Goal: Task Accomplishment & Management: Use online tool/utility

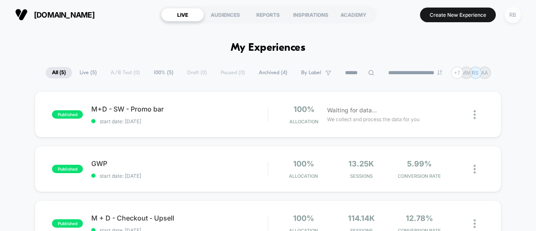
click at [512, 10] on div "RB" at bounding box center [512, 15] width 16 height 16
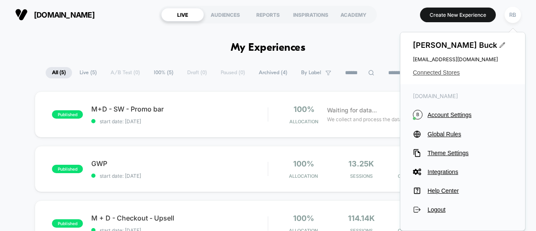
click at [439, 69] on span "Connected Stores" at bounding box center [463, 72] width 100 height 7
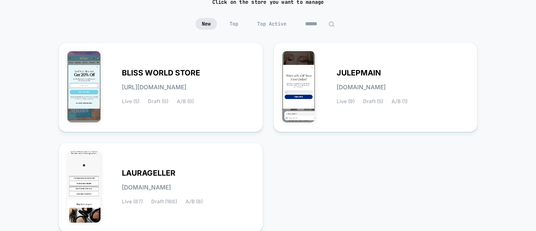
scroll to position [74, 0]
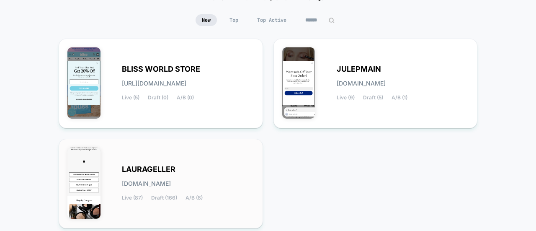
click at [162, 160] on div "LAURAGELLER laurageller.myshopify.com Live (87) Draft (166) A/B (8)" at bounding box center [160, 183] width 187 height 72
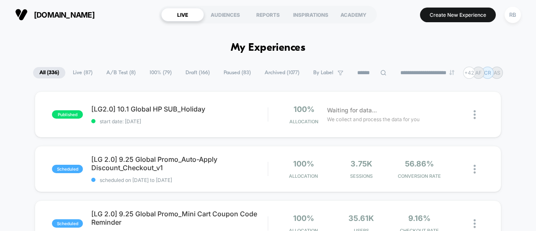
click at [380, 72] on icon at bounding box center [383, 72] width 6 height 6
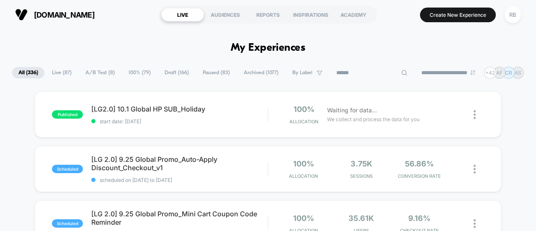
click at [401, 72] on icon at bounding box center [404, 72] width 6 height 6
type input "**"
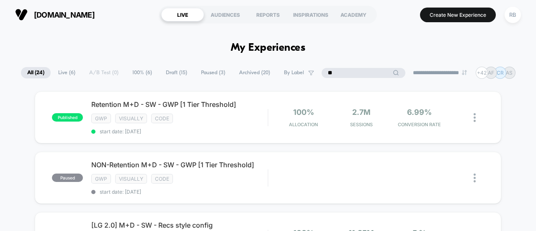
drag, startPoint x: 348, startPoint y: 70, endPoint x: 300, endPoint y: 68, distance: 47.8
click at [300, 68] on div "**********" at bounding box center [268, 73] width 494 height 12
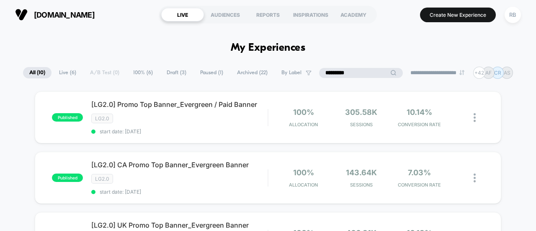
drag, startPoint x: 347, startPoint y: 74, endPoint x: 279, endPoint y: 59, distance: 69.4
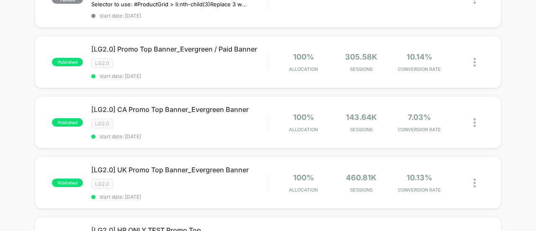
scroll to position [530, 0]
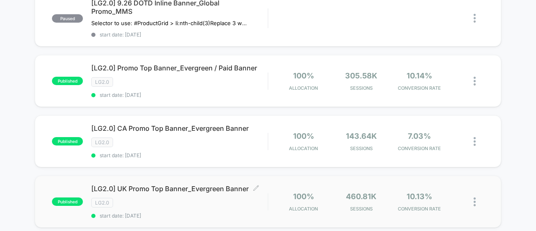
type input "*****"
click at [209, 184] on span "[LG2.0] UK Promo Top Banner_Evergreen Banner Click to edit experience details" at bounding box center [179, 188] width 176 height 8
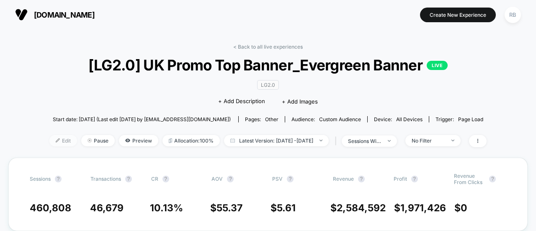
click at [50, 140] on span "Edit" at bounding box center [63, 140] width 28 height 11
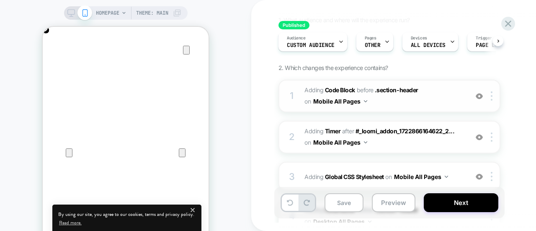
click at [452, 96] on span "Adding Code Block BEFORE .section-header .section-header on Mobile All Pages" at bounding box center [383, 96] width 159 height 23
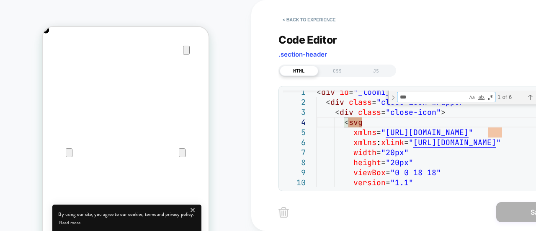
type textarea "*"
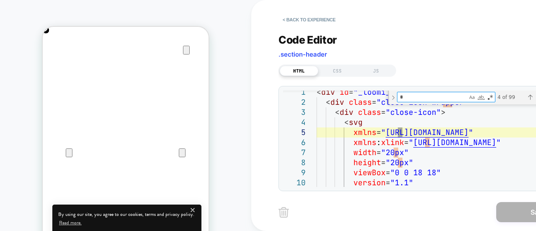
type textarea "**********"
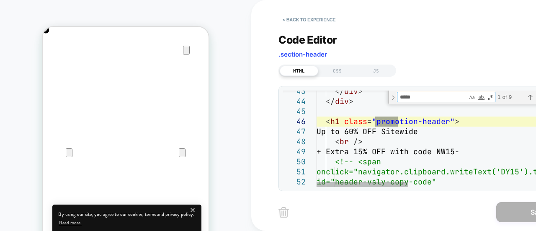
scroll to position [0, 166]
type textarea "*****"
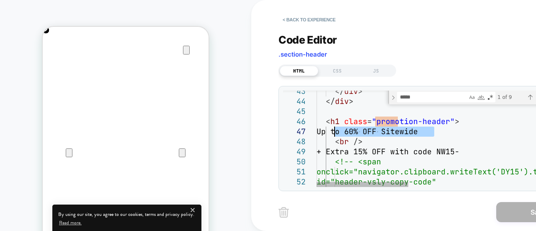
drag, startPoint x: 433, startPoint y: 131, endPoint x: 336, endPoint y: 132, distance: 96.3
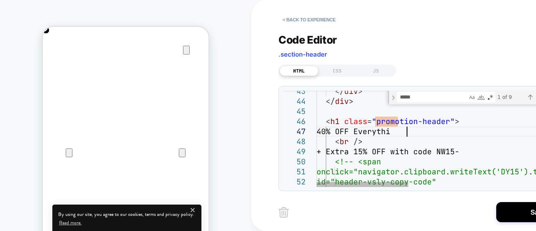
scroll to position [60, 99]
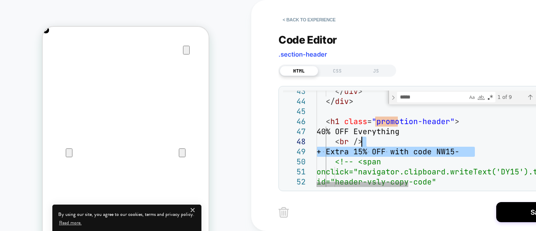
scroll to position [0, 166]
drag, startPoint x: 477, startPoint y: 151, endPoint x: 336, endPoint y: 152, distance: 140.6
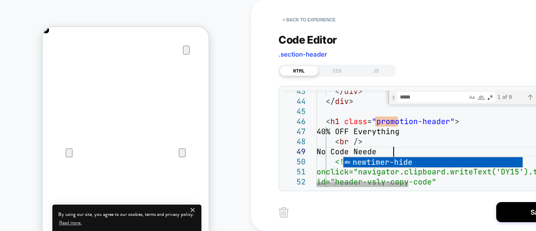
scroll to position [80, 81]
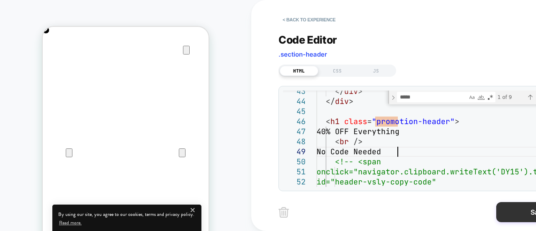
type textarea "**********"
click at [532, 212] on button "Save" at bounding box center [538, 212] width 84 height 20
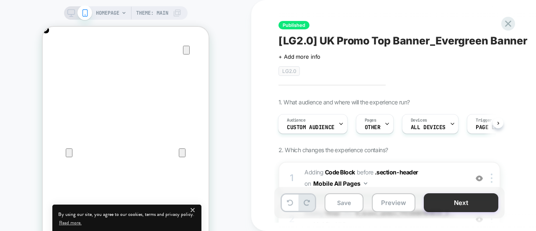
scroll to position [0, 331]
click at [449, 204] on button "Next" at bounding box center [461, 202] width 74 height 19
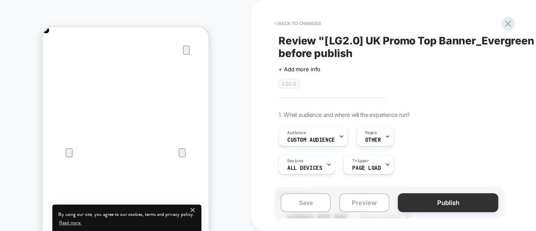
click at [425, 206] on button "Publish" at bounding box center [448, 202] width 100 height 19
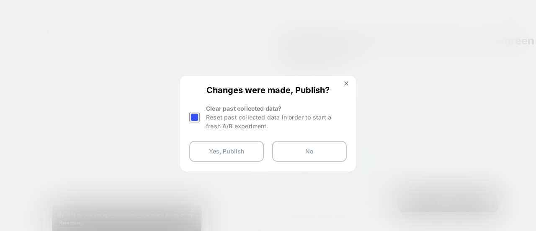
click at [193, 117] on div at bounding box center [194, 117] width 10 height 10
click at [218, 150] on button "Yes, Publish" at bounding box center [226, 151] width 74 height 21
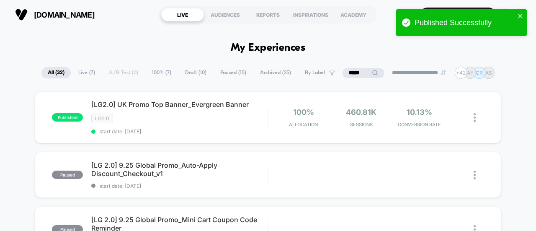
click at [362, 72] on input "*****" at bounding box center [363, 73] width 42 height 10
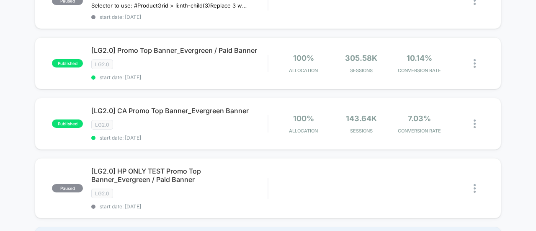
scroll to position [599, 0]
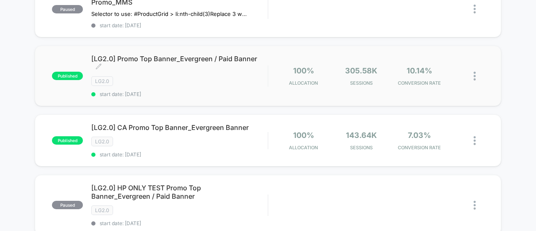
click at [169, 54] on span "[LG2.0] Promo Top Banner_Evergreen / Paid Banner Click to edit experience detai…" at bounding box center [179, 62] width 176 height 17
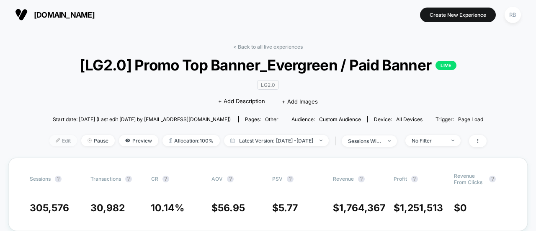
click at [50, 140] on span "Edit" at bounding box center [63, 140] width 28 height 11
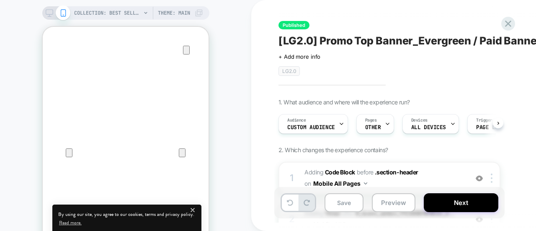
scroll to position [0, 0]
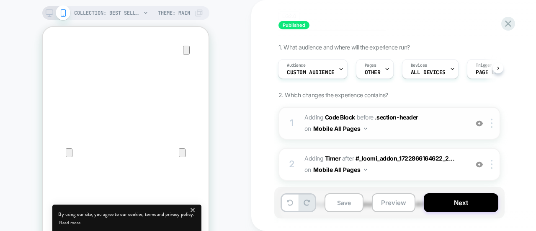
click at [445, 125] on span "Adding Code Block BEFORE .section-header .section-header on Mobile All Pages" at bounding box center [383, 123] width 159 height 23
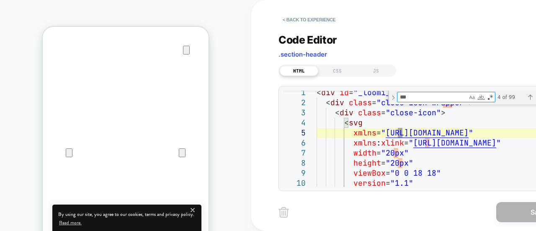
type textarea "*"
type textarea "**********"
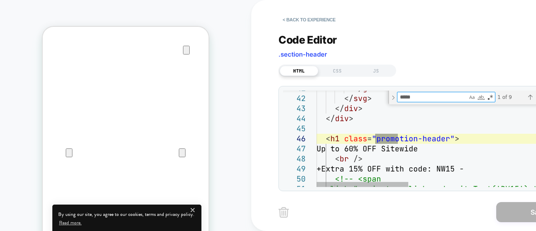
type textarea "*****"
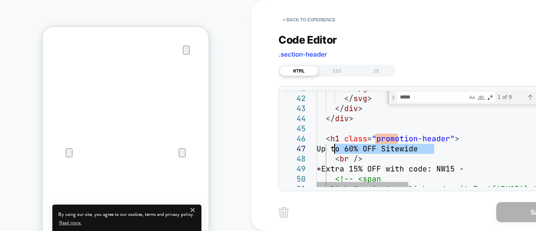
drag, startPoint x: 434, startPoint y: 149, endPoint x: 333, endPoint y: 147, distance: 100.5
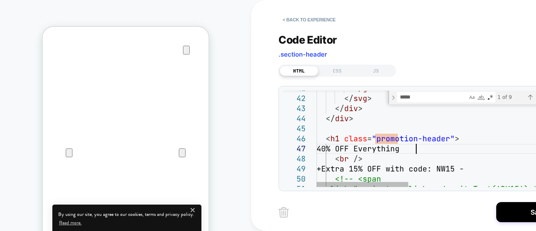
scroll to position [60, 99]
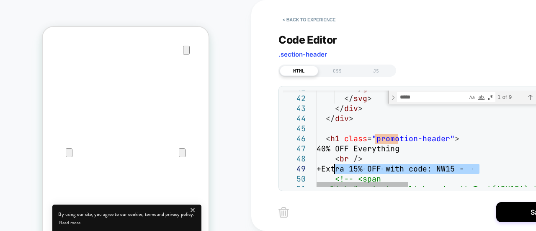
drag, startPoint x: 480, startPoint y: 170, endPoint x: 336, endPoint y: 169, distance: 144.0
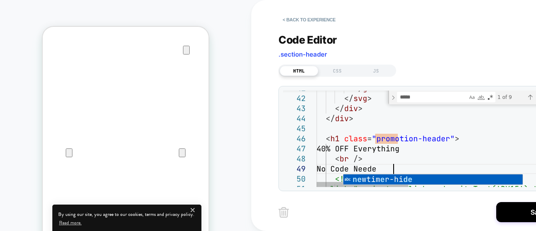
scroll to position [80, 81]
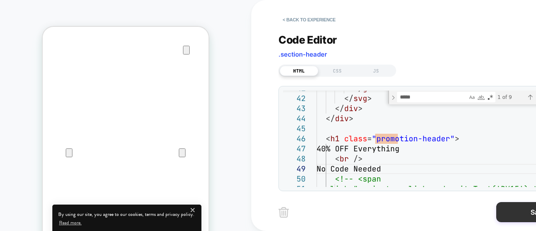
type textarea "**********"
click at [505, 206] on button "Save" at bounding box center [538, 212] width 84 height 20
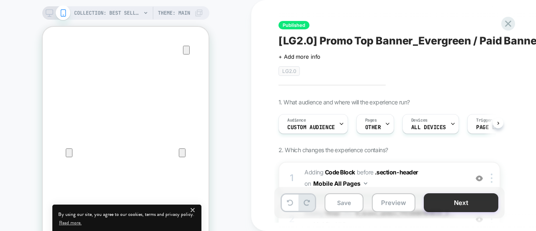
scroll to position [0, 0]
click at [463, 200] on button "Next" at bounding box center [461, 202] width 74 height 19
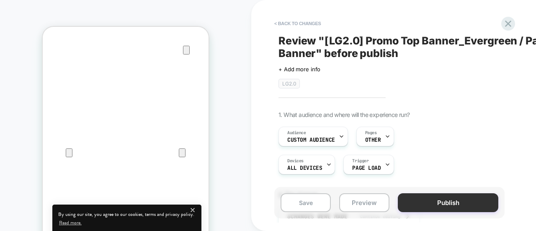
click at [440, 200] on button "Publish" at bounding box center [448, 202] width 100 height 19
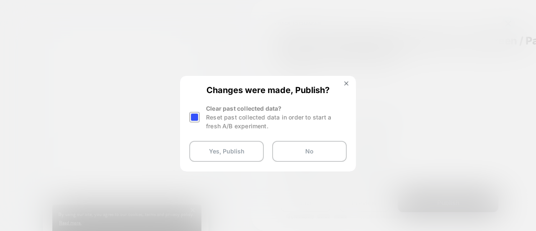
click at [195, 115] on div at bounding box center [194, 117] width 10 height 10
click at [218, 154] on button "Yes, Publish" at bounding box center [226, 151] width 74 height 21
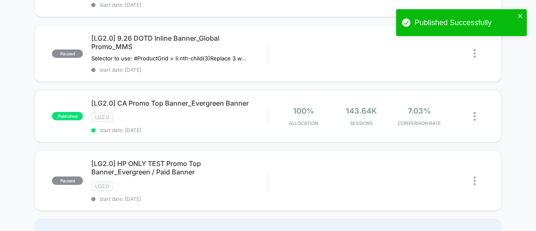
scroll to position [594, 0]
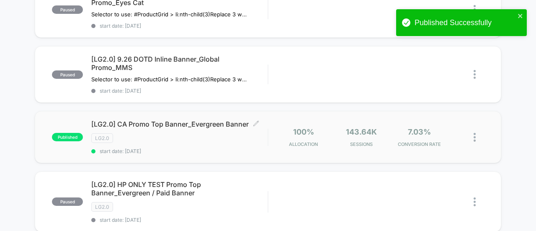
click at [152, 120] on div "[LG2.0] CA Promo Top Banner_Evergreen Banner Click to edit experience details C…" at bounding box center [179, 137] width 176 height 34
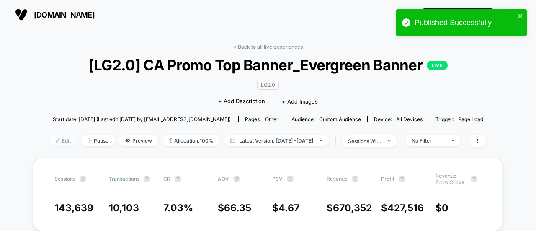
click at [56, 138] on img at bounding box center [58, 140] width 4 height 4
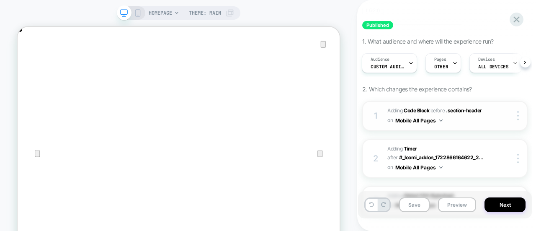
click at [496, 115] on div at bounding box center [510, 115] width 31 height 9
click at [492, 117] on div "1 Adding Code Block BEFORE .section-header .section-header on Mobile All Pages …" at bounding box center [444, 116] width 165 height 30
click at [489, 119] on div "1 Adding Code Block BEFORE .section-header .section-header on Mobile All Pages …" at bounding box center [444, 116] width 165 height 30
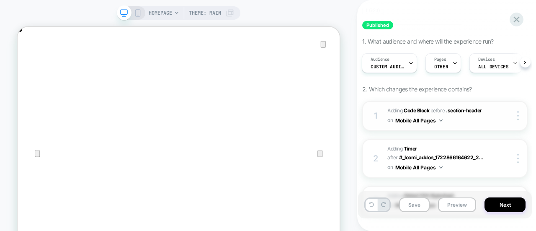
scroll to position [0, 429]
click at [496, 116] on div at bounding box center [510, 115] width 31 height 9
click at [491, 118] on div "1 Adding Code Block BEFORE .section-header .section-header on Mobile All Pages …" at bounding box center [444, 116] width 165 height 30
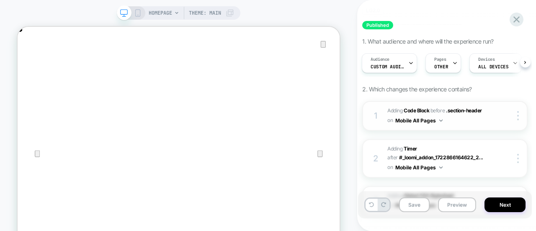
click at [498, 120] on div "1 Adding Code Block BEFORE .section-header .section-header on Mobile All Pages …" at bounding box center [444, 116] width 165 height 30
click at [490, 118] on div "1 Adding Code Block BEFORE .section-header .section-header on Mobile All Pages …" at bounding box center [444, 116] width 165 height 30
click at [506, 121] on div "1 Adding Code Block BEFORE .section-header .section-header on Mobile All Pages …" at bounding box center [444, 116] width 165 height 30
click at [516, 115] on div at bounding box center [519, 115] width 16 height 9
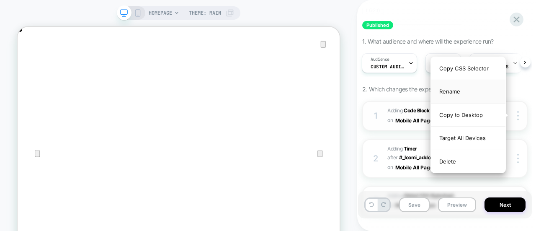
scroll to position [0, 429]
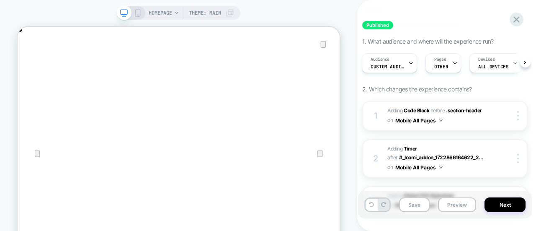
click at [516, 90] on div "1. What audience and where will the experience run? Audience Custom Audience Pa…" at bounding box center [444, 217] width 165 height 359
click at [478, 117] on span "Adding Code Block BEFORE .section-header .section-header on Mobile All Pages" at bounding box center [437, 116] width 100 height 20
click at [488, 117] on div "1 Adding Code Block BEFORE .section-header .section-header on Mobile All Pages …" at bounding box center [444, 116] width 165 height 30
click at [515, 13] on div at bounding box center [516, 19] width 17 height 17
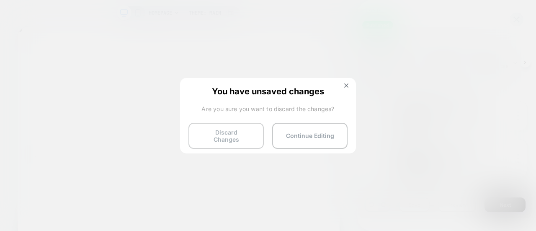
click at [234, 128] on button "Discard Changes" at bounding box center [225, 136] width 75 height 26
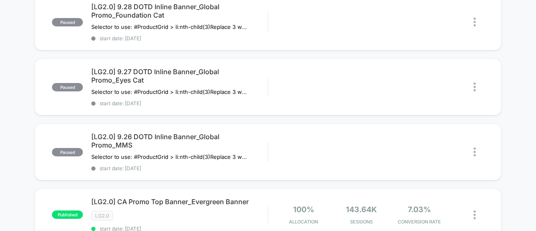
scroll to position [594, 0]
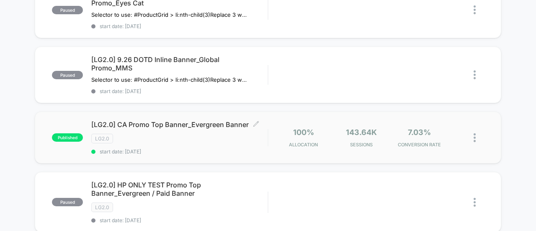
click at [155, 134] on div "LG2.0" at bounding box center [179, 139] width 176 height 10
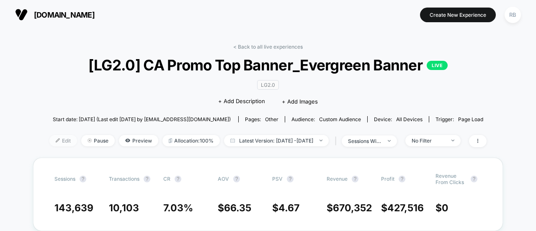
click at [49, 136] on span "Edit" at bounding box center [63, 140] width 28 height 11
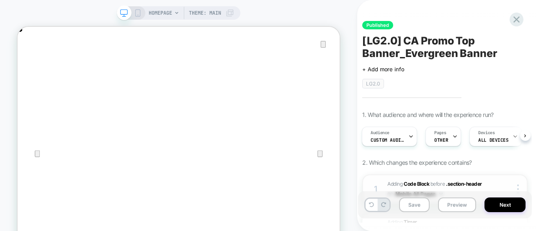
scroll to position [83, 0]
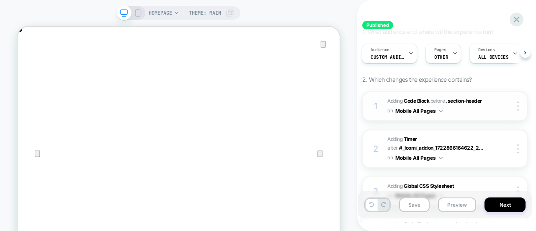
click at [493, 108] on div "1 Adding Code Block BEFORE .section-header .section-header on Mobile All Pages …" at bounding box center [444, 106] width 165 height 30
click at [501, 111] on div "1 Adding Code Block BEFORE .section-header .section-header on Mobile All Pages …" at bounding box center [444, 106] width 165 height 30
click at [491, 107] on div "1 Adding Code Block BEFORE .section-header .section-header on Mobile All Pages …" at bounding box center [444, 106] width 165 height 30
click at [493, 107] on div "1 Adding Code Block BEFORE .section-header .section-header on Mobile All Pages …" at bounding box center [444, 106] width 165 height 30
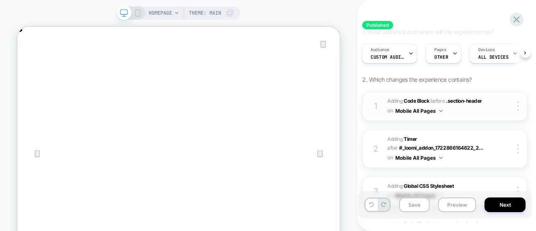
click at [493, 107] on div "1 Adding Code Block BEFORE .section-header .section-header on Mobile All Pages …" at bounding box center [444, 106] width 165 height 30
click at [514, 22] on icon at bounding box center [516, 19] width 6 height 6
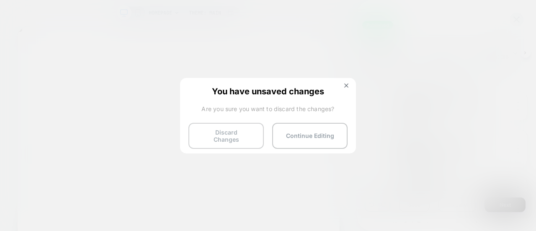
click at [218, 134] on button "Discard Changes" at bounding box center [225, 136] width 75 height 26
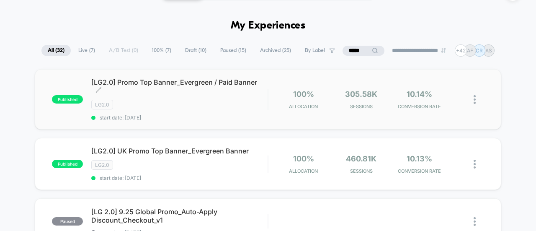
scroll to position [23, 0]
click at [168, 86] on span "[LG2.0] Promo Top Banner_Evergreen / Paid Banner Click to edit experience detai…" at bounding box center [179, 85] width 176 height 17
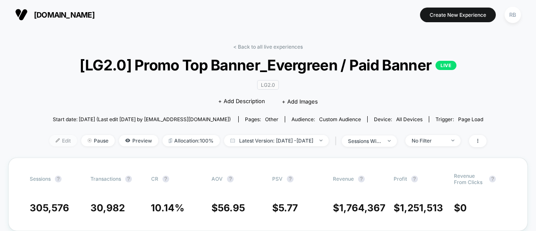
click at [49, 135] on span "Edit" at bounding box center [63, 140] width 28 height 11
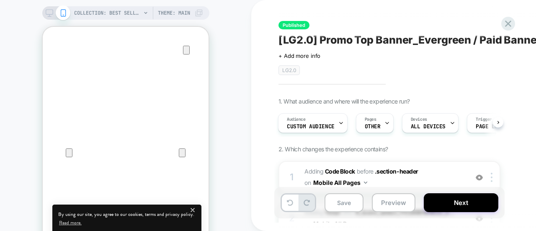
scroll to position [1, 0]
click at [452, 175] on span "Adding Code Block BEFORE .section-header .section-header on Mobile All Pages" at bounding box center [383, 176] width 159 height 23
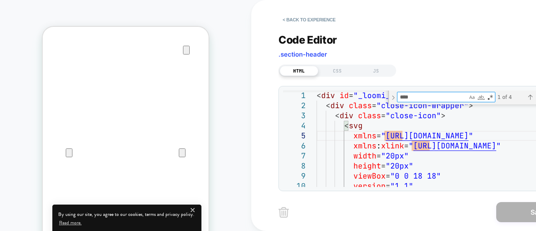
type textarea "*"
type textarea "**********"
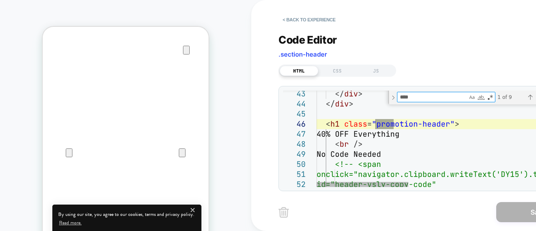
type textarea "****"
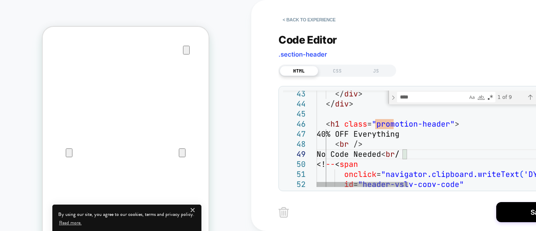
scroll to position [80, 108]
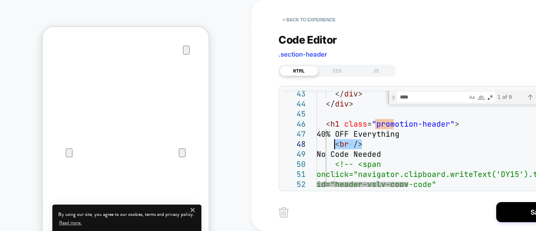
drag, startPoint x: 369, startPoint y: 145, endPoint x: 335, endPoint y: 146, distance: 34.3
drag, startPoint x: 364, startPoint y: 145, endPoint x: 329, endPoint y: 145, distance: 34.3
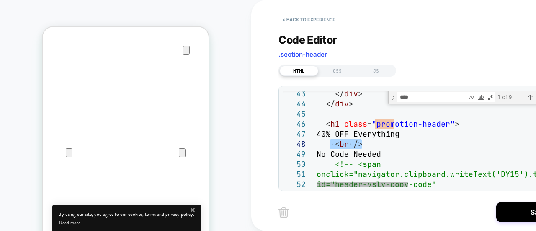
drag, startPoint x: 360, startPoint y: 145, endPoint x: 336, endPoint y: 146, distance: 23.5
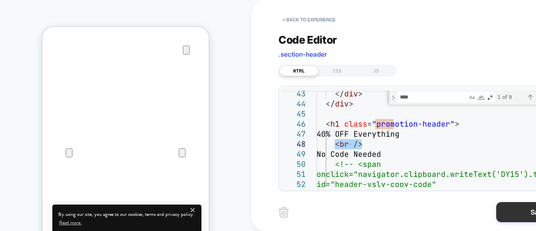
type textarea "**********"
click at [524, 212] on button "Save" at bounding box center [538, 212] width 84 height 20
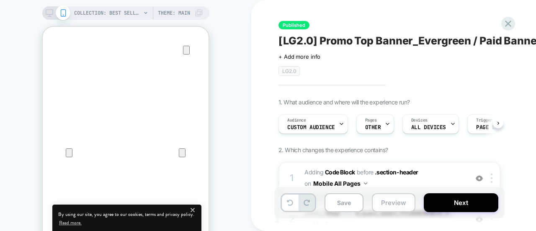
scroll to position [0, 0]
click at [338, 201] on button "Save" at bounding box center [343, 202] width 39 height 19
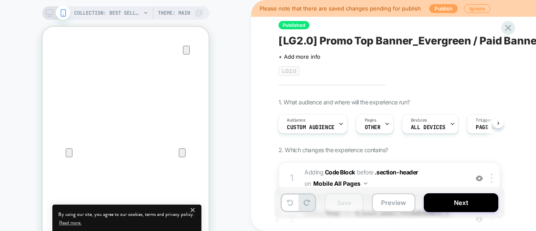
click at [435, 7] on button "Publish" at bounding box center [443, 8] width 28 height 9
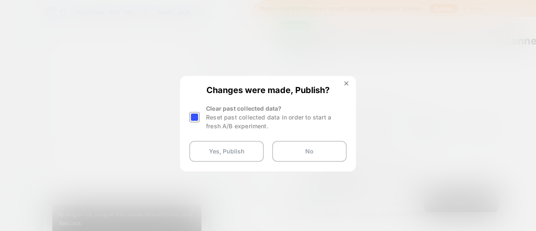
click at [194, 118] on div at bounding box center [194, 117] width 10 height 10
click at [219, 149] on button "Yes, Publish" at bounding box center [226, 151] width 74 height 21
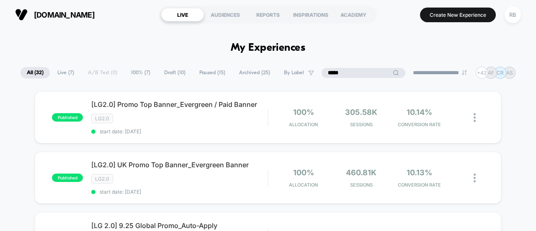
drag, startPoint x: 362, startPoint y: 74, endPoint x: 287, endPoint y: 56, distance: 76.5
drag, startPoint x: 368, startPoint y: 73, endPoint x: 300, endPoint y: 63, distance: 68.9
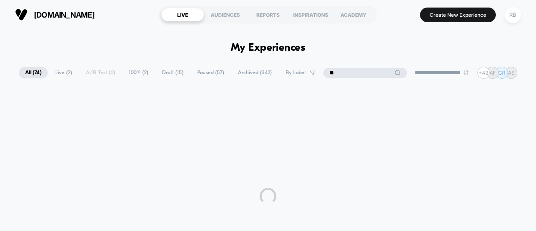
type input "*"
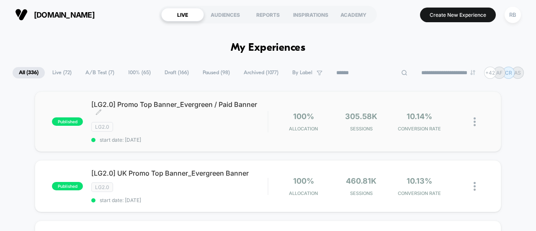
click at [153, 103] on span "[LG2.0] Promo Top Banner_Evergreen / Paid Banner Click to edit experience detai…" at bounding box center [179, 108] width 176 height 17
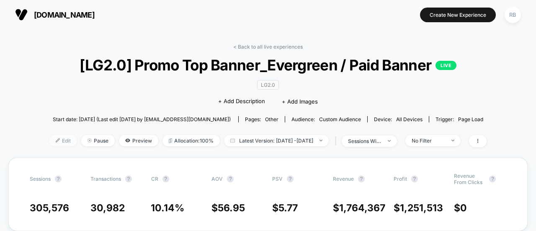
click at [49, 136] on span "Edit" at bounding box center [63, 140] width 28 height 11
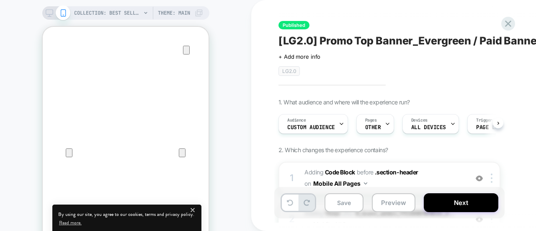
scroll to position [89, 0]
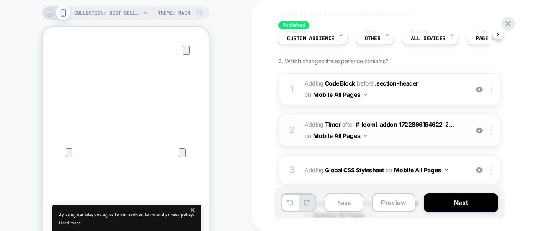
click at [463, 127] on span "#_loomi_addon_1725813211793_dup1730497548_dup1730735318_dup1743488801_dup175371…" at bounding box center [383, 130] width 159 height 23
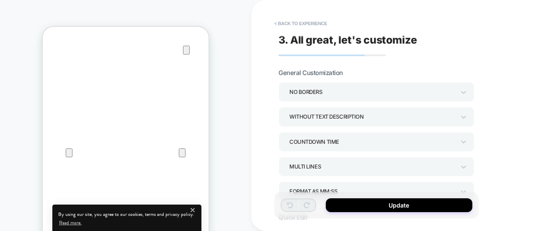
scroll to position [0, 0]
type textarea "*"
click at [295, 21] on button "< Back to experience" at bounding box center [300, 23] width 61 height 13
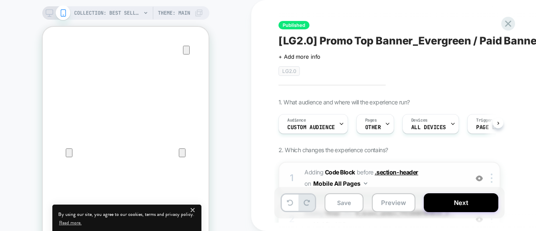
scroll to position [0, 0]
click at [460, 175] on span "Adding Code Block BEFORE .section-header .section-header on Mobile All Pages" at bounding box center [383, 178] width 159 height 23
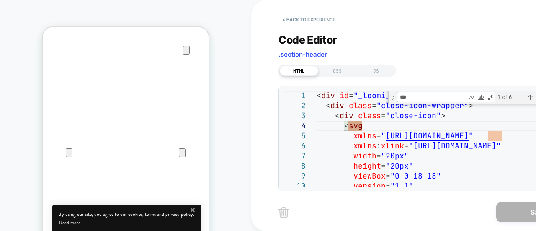
type textarea "*"
type textarea "**********"
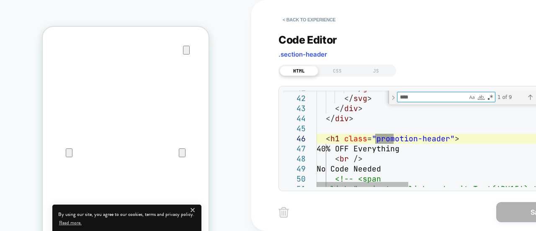
type textarea "*****"
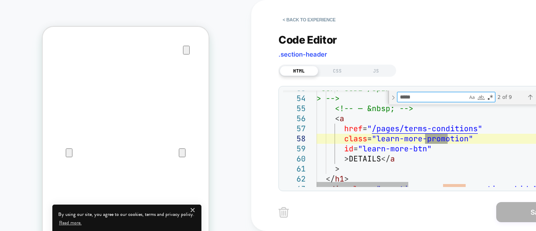
type textarea "**********"
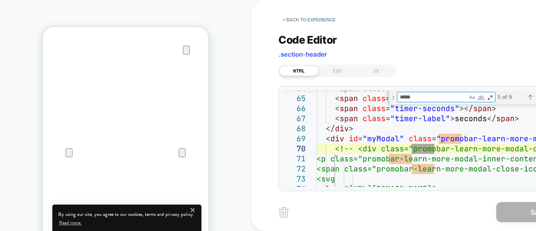
type textarea "*****"
click at [316, 20] on button "< Back to experience" at bounding box center [308, 19] width 61 height 13
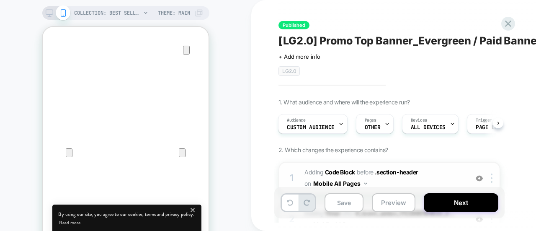
scroll to position [68, 0]
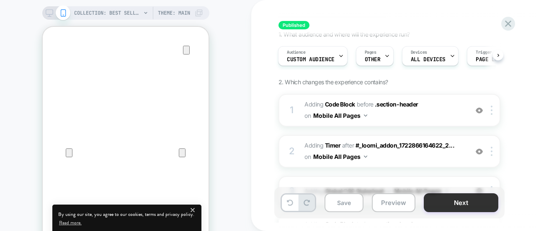
click at [462, 204] on button "Next" at bounding box center [461, 202] width 74 height 19
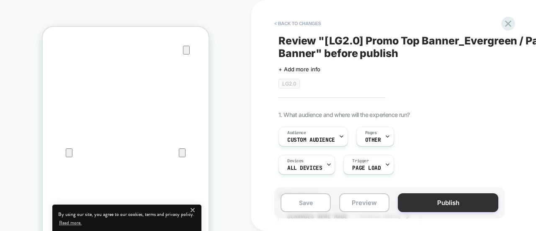
click at [443, 199] on button "Publish" at bounding box center [448, 202] width 100 height 19
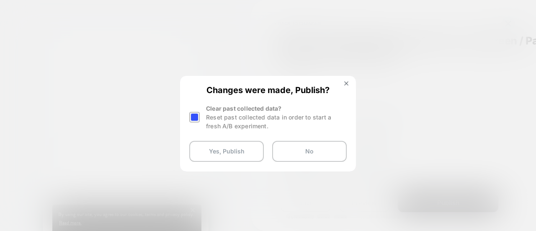
click at [194, 121] on div at bounding box center [194, 117] width 10 height 10
click at [221, 149] on button "Yes, Publish" at bounding box center [226, 151] width 74 height 21
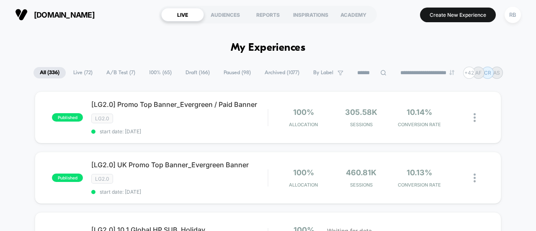
click at [380, 70] on icon at bounding box center [383, 72] width 6 height 6
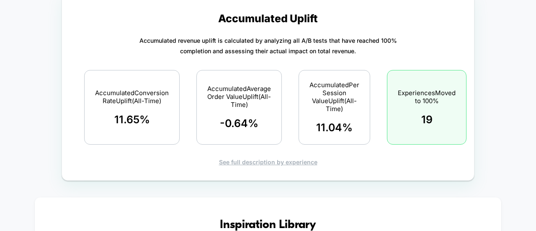
scroll to position [915, 0]
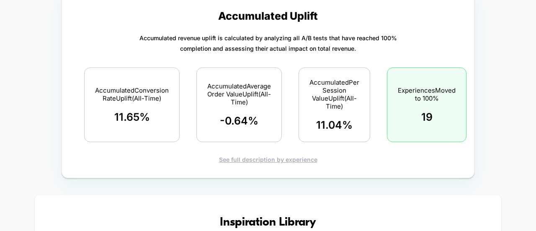
type input "******"
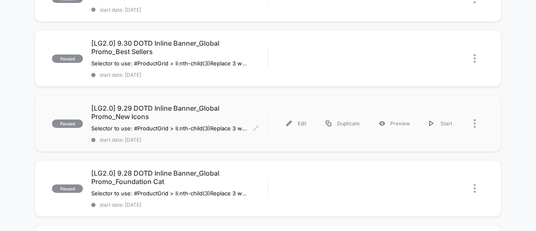
scroll to position [0, 0]
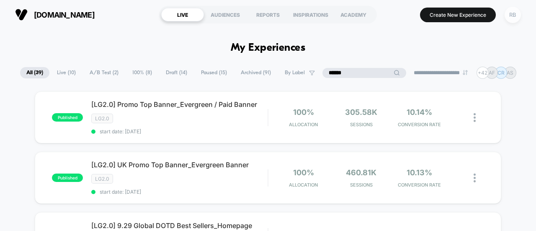
click at [514, 15] on div "RB" at bounding box center [512, 15] width 16 height 16
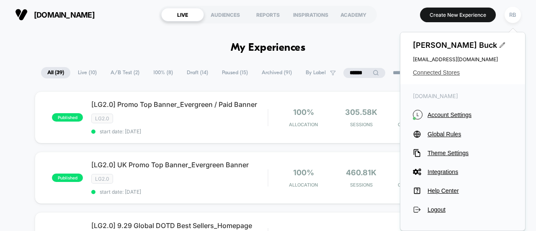
click at [429, 70] on span "Connected Stores" at bounding box center [463, 72] width 100 height 7
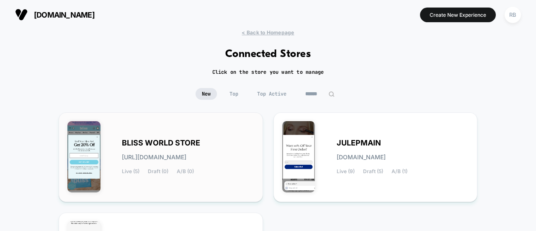
click at [115, 142] on div "BLISS WORLD STORE bliss-world_store.myshopify.com Live (5) Draft (0) A/B (0)" at bounding box center [160, 157] width 187 height 72
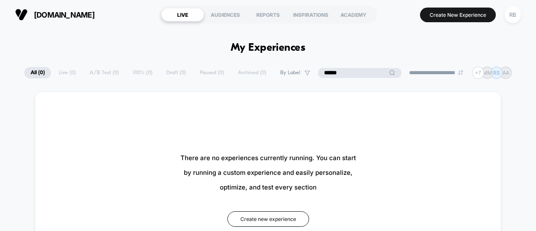
drag, startPoint x: 359, startPoint y: 72, endPoint x: 290, endPoint y: 70, distance: 69.5
click at [290, 70] on div "**********" at bounding box center [267, 73] width 487 height 12
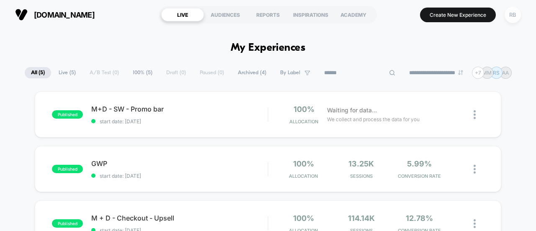
click at [512, 16] on div "RB" at bounding box center [512, 15] width 16 height 16
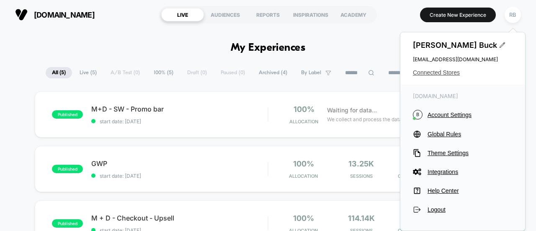
click at [420, 72] on span "Connected Stores" at bounding box center [463, 72] width 100 height 7
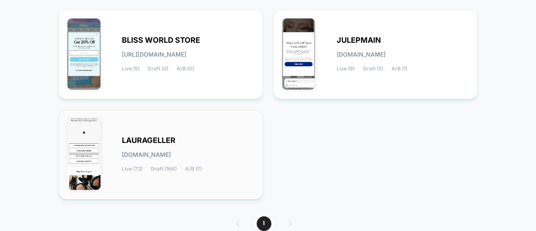
scroll to position [103, 0]
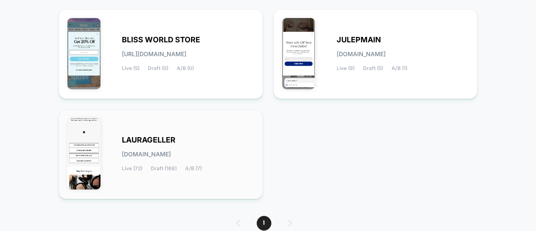
click at [142, 156] on span "laurageller.myshopify.com" at bounding box center [146, 154] width 49 height 6
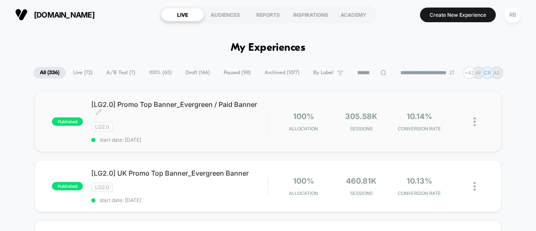
click at [183, 107] on span "[LG2.0] Promo Top Banner_Evergreen / Paid Banner Click to edit experience detai…" at bounding box center [179, 108] width 176 height 17
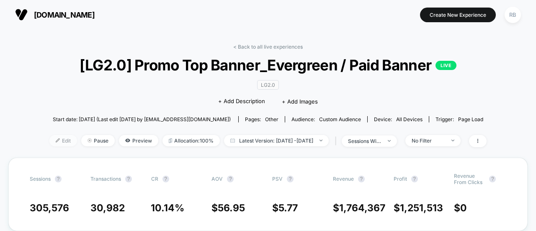
click at [49, 139] on span "Edit" at bounding box center [63, 140] width 28 height 11
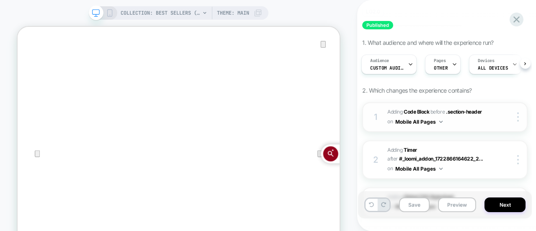
click at [506, 112] on div at bounding box center [510, 116] width 31 height 9
click at [517, 112] on img at bounding box center [518, 116] width 2 height 9
click at [518, 74] on div "1. What audience and where will the experience run? Audience Custom Audience Pa…" at bounding box center [444, 218] width 165 height 359
click at [493, 105] on div "1 Adding Code Block BEFORE .section-header .section-header on Mobile All Pages …" at bounding box center [444, 117] width 165 height 30
click at [496, 112] on div at bounding box center [510, 116] width 31 height 9
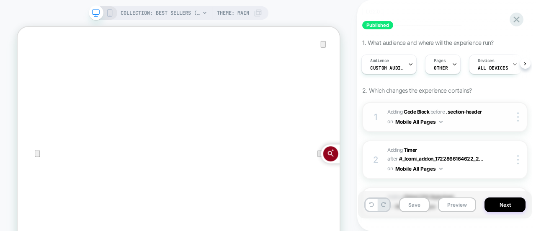
click at [503, 112] on div at bounding box center [510, 116] width 31 height 9
click at [486, 107] on span "Adding Code Block BEFORE .section-header .section-header on Mobile All Pages" at bounding box center [437, 117] width 100 height 20
click at [503, 112] on div at bounding box center [510, 116] width 31 height 9
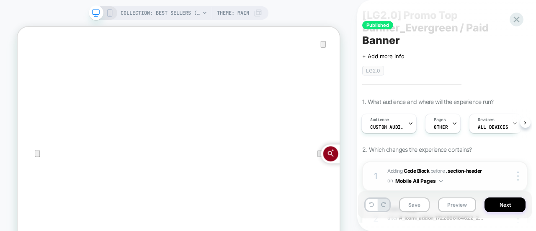
scroll to position [25, 0]
click at [516, 172] on div at bounding box center [519, 176] width 16 height 9
click at [512, 65] on div "Published [LG2.0] Promo Top Banner_Evergreen / Paid Banner Click to edit experi…" at bounding box center [445, 115] width 174 height 214
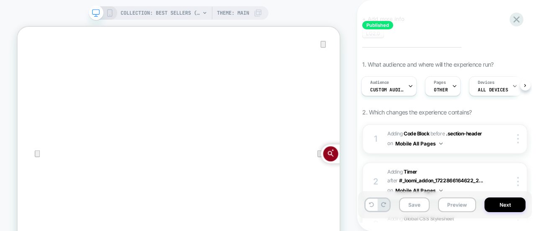
scroll to position [66, 0]
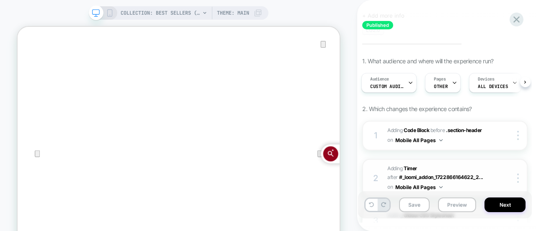
click at [504, 170] on div "2 #_loomi_addon_1725813211793_dup1730497548_dup1730735318_dup1743488801_dup1753…" at bounding box center [444, 178] width 165 height 39
click at [496, 127] on div "1 Adding Code Block BEFORE .section-header .section-header on Mobile All Pages …" at bounding box center [444, 136] width 165 height 30
click at [374, 128] on div "1" at bounding box center [375, 135] width 8 height 15
click at [496, 128] on div "1 Adding Code Block BEFORE .section-header .section-header on Mobile All Pages …" at bounding box center [444, 136] width 165 height 30
click at [524, 131] on div at bounding box center [519, 135] width 16 height 9
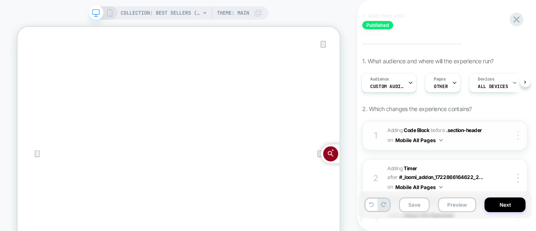
click at [516, 131] on div at bounding box center [519, 135] width 16 height 9
click at [519, 131] on div at bounding box center [519, 135] width 16 height 9
click at [501, 121] on div "1 Adding Code Block BEFORE .section-header .section-header on Mobile All Pages …" at bounding box center [444, 136] width 165 height 30
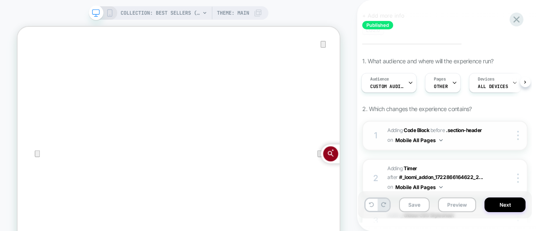
click at [503, 126] on div "1 Adding Code Block BEFORE .section-header .section-header on Mobile All Pages …" at bounding box center [444, 136] width 165 height 30
click at [518, 131] on img at bounding box center [518, 135] width 2 height 9
click at [497, 131] on div at bounding box center [510, 135] width 31 height 9
click at [502, 131] on div at bounding box center [510, 135] width 31 height 9
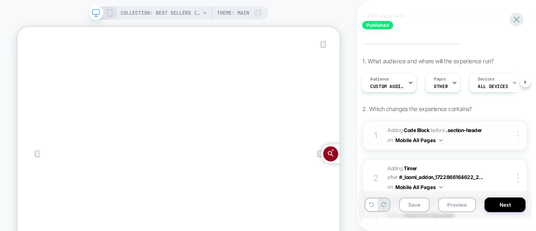
click at [516, 131] on div at bounding box center [519, 135] width 16 height 9
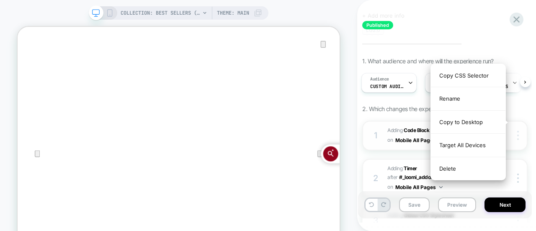
click at [517, 131] on img at bounding box center [518, 135] width 2 height 9
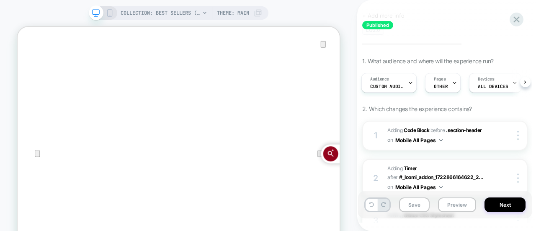
click at [516, 18] on icon at bounding box center [516, 19] width 11 height 11
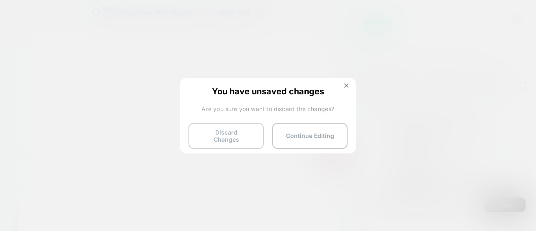
click at [223, 135] on button "Discard Changes" at bounding box center [225, 136] width 75 height 26
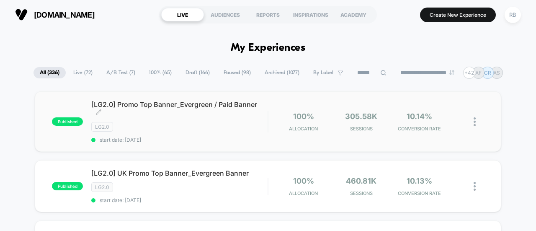
click at [210, 118] on div "[LG2.0] Promo Top Banner_Evergreen / Paid Banner Click to edit experience detai…" at bounding box center [179, 121] width 176 height 43
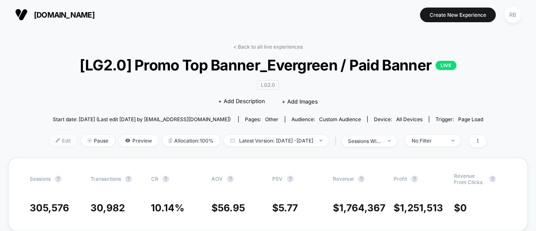
click at [51, 138] on span "Edit" at bounding box center [63, 140] width 28 height 11
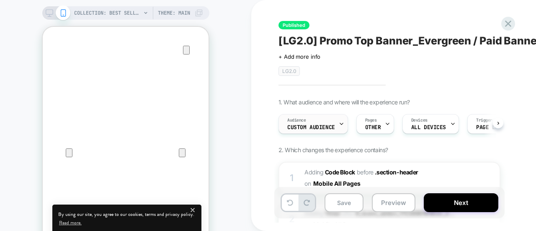
click at [48, 11] on icon at bounding box center [50, 13] width 8 height 8
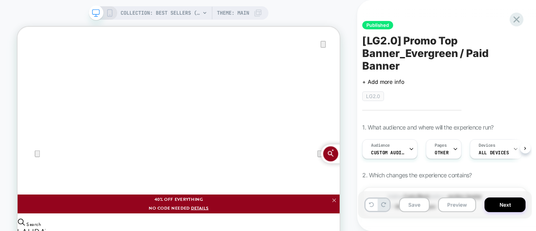
scroll to position [0, 0]
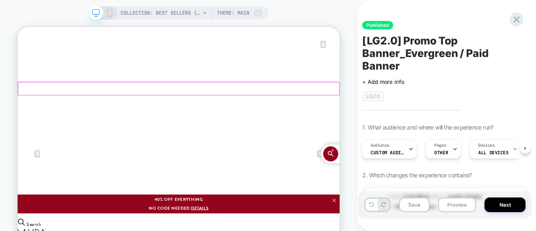
click at [501, 197] on div at bounding box center [510, 201] width 31 height 9
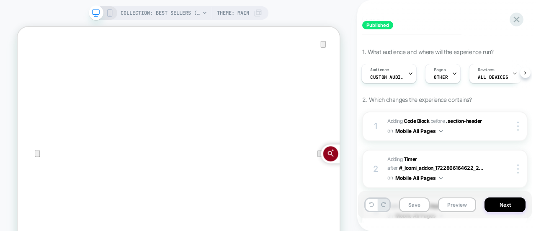
scroll to position [79, 0]
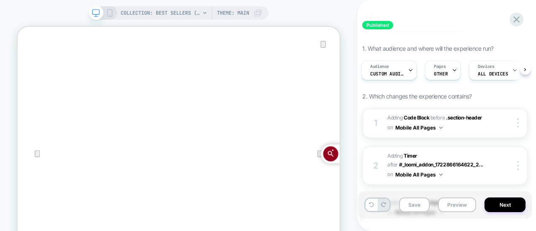
click at [496, 116] on div "1 Adding Code Block BEFORE .section-header .section-header on Mobile All Pages …" at bounding box center [444, 123] width 165 height 30
click at [111, 17] on div "COLLECTION: Best Sellers (Category) Theme: MAIN" at bounding box center [179, 12] width 180 height 13
click at [113, 13] on icon at bounding box center [110, 13] width 8 height 8
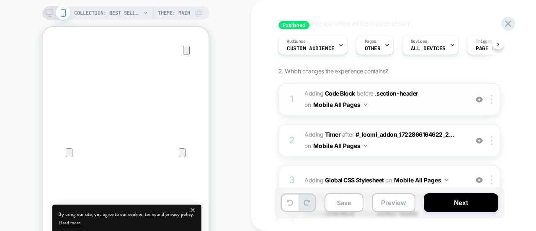
click at [449, 100] on span "Adding Code Block BEFORE .section-header .section-header on Mobile All Pages" at bounding box center [383, 99] width 159 height 23
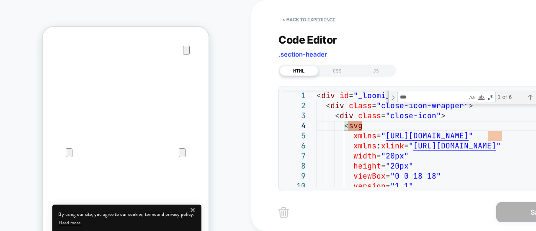
type textarea "*"
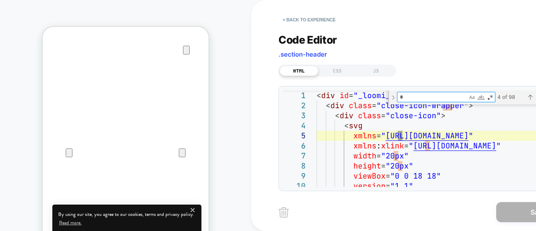
type textarea "**********"
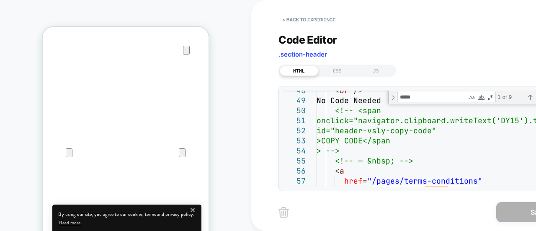
type textarea "*****"
click at [392, 209] on div "Save" at bounding box center [428, 211] width 301 height 21
click at [299, 17] on button "< Back to experience" at bounding box center [308, 19] width 61 height 13
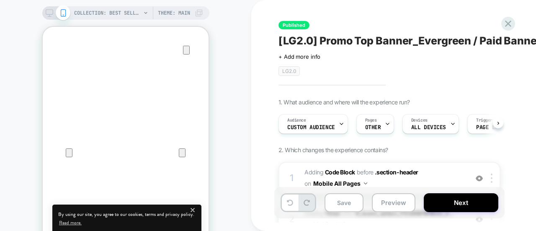
scroll to position [0, 0]
click at [455, 202] on button "Next" at bounding box center [461, 202] width 74 height 19
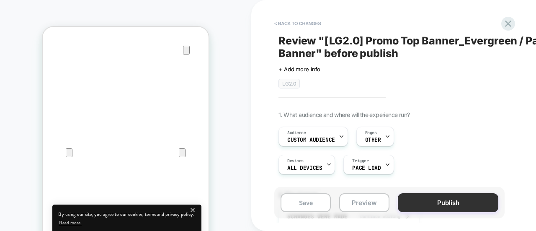
click at [444, 200] on button "Publish" at bounding box center [448, 202] width 100 height 19
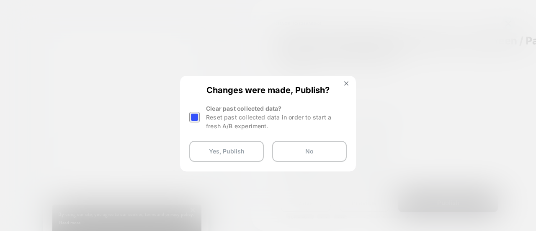
click at [193, 118] on div at bounding box center [194, 117] width 10 height 10
click at [221, 156] on button "Yes, Publish" at bounding box center [226, 151] width 74 height 21
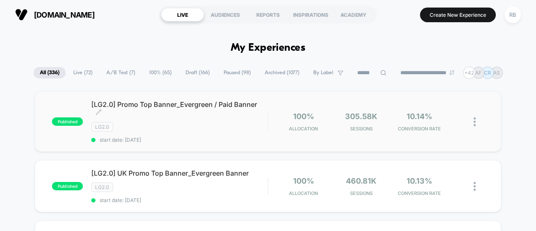
click at [223, 129] on div "LG2.0" at bounding box center [179, 127] width 176 height 10
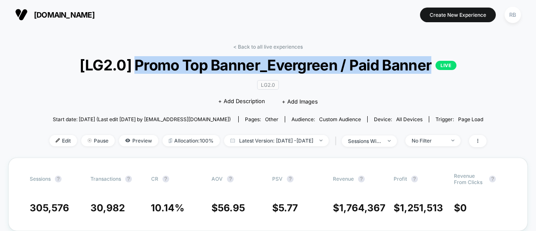
drag, startPoint x: 431, startPoint y: 65, endPoint x: 137, endPoint y: 68, distance: 294.2
click at [137, 68] on span "[LG2.0] Promo Top Banner_Evergreen / Paid Banner LIVE" at bounding box center [267, 65] width 393 height 18
copy span "Promo Top Banner_Evergreen / Paid Banner"
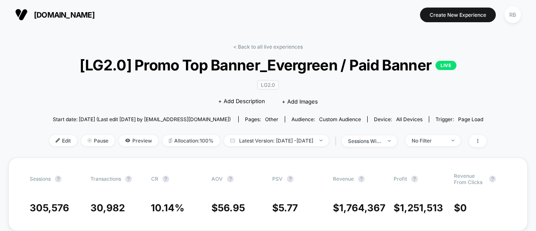
click at [49, 62] on div "< Back to all live experiences [LG2.0] Promo Top Banner_Evergreen / Paid Banner…" at bounding box center [267, 101] width 437 height 114
click at [56, 139] on img at bounding box center [58, 140] width 4 height 4
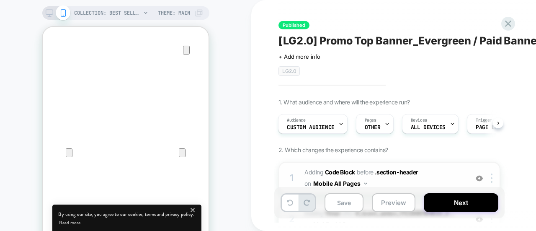
click at [452, 167] on span "Adding Code Block BEFORE .section-header .section-header on Mobile All Pages" at bounding box center [383, 178] width 159 height 23
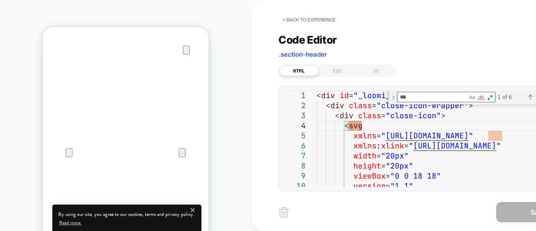
type textarea "*"
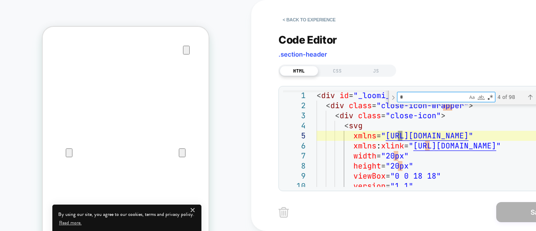
type textarea "**********"
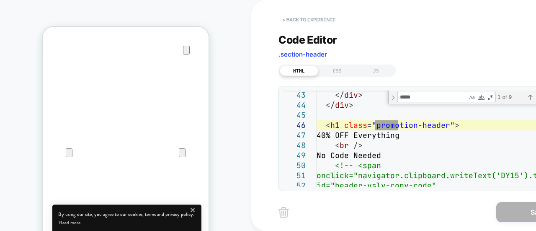
type textarea "*****"
click at [315, 22] on button "< Back to experience" at bounding box center [308, 19] width 61 height 13
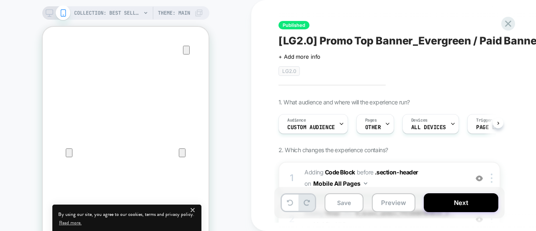
scroll to position [0, 0]
click at [49, 11] on icon at bounding box center [50, 13] width 8 height 8
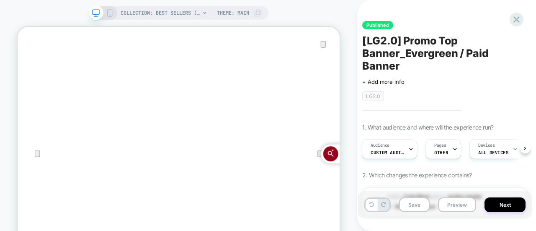
scroll to position [53, 0]
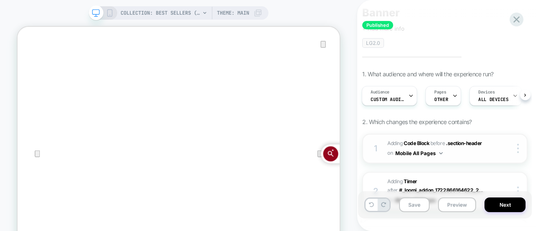
click at [502, 139] on div "1 Adding Code Block BEFORE .section-header .section-header on Mobile All Pages …" at bounding box center [444, 149] width 165 height 30
click at [518, 144] on img at bounding box center [518, 148] width 2 height 9
click at [94, 16] on rect at bounding box center [96, 16] width 4 height 0
click at [108, 15] on icon at bounding box center [110, 13] width 8 height 8
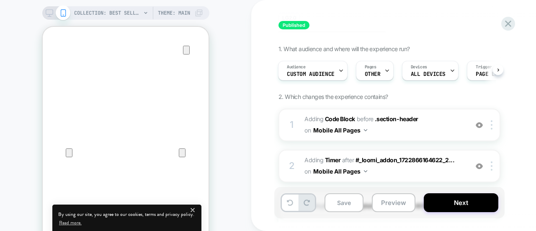
click at [49, 10] on icon at bounding box center [50, 13] width 8 height 8
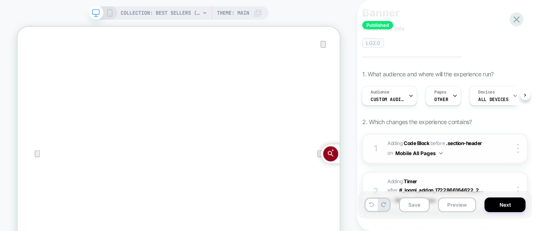
click at [500, 144] on div at bounding box center [510, 148] width 31 height 9
click at [519, 144] on div at bounding box center [519, 148] width 16 height 9
click at [485, 142] on span "Adding Code Block BEFORE .section-header .section-header on Mobile All Pages" at bounding box center [437, 149] width 100 height 20
click at [464, 141] on span "Adding Code Block BEFORE .section-header .section-header on Mobile All Pages" at bounding box center [437, 149] width 100 height 20
click at [498, 144] on div at bounding box center [510, 148] width 31 height 9
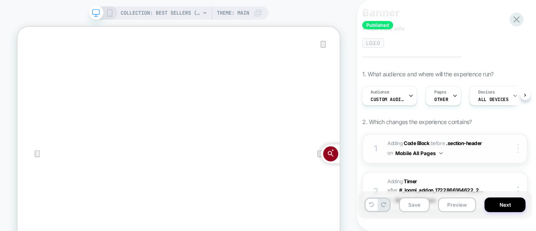
click at [511, 144] on div at bounding box center [519, 148] width 16 height 9
click at [495, 134] on div "1 Adding Code Block BEFORE .section-header .section-header on Mobile All Pages …" at bounding box center [444, 149] width 165 height 30
